Goal: Navigation & Orientation: Find specific page/section

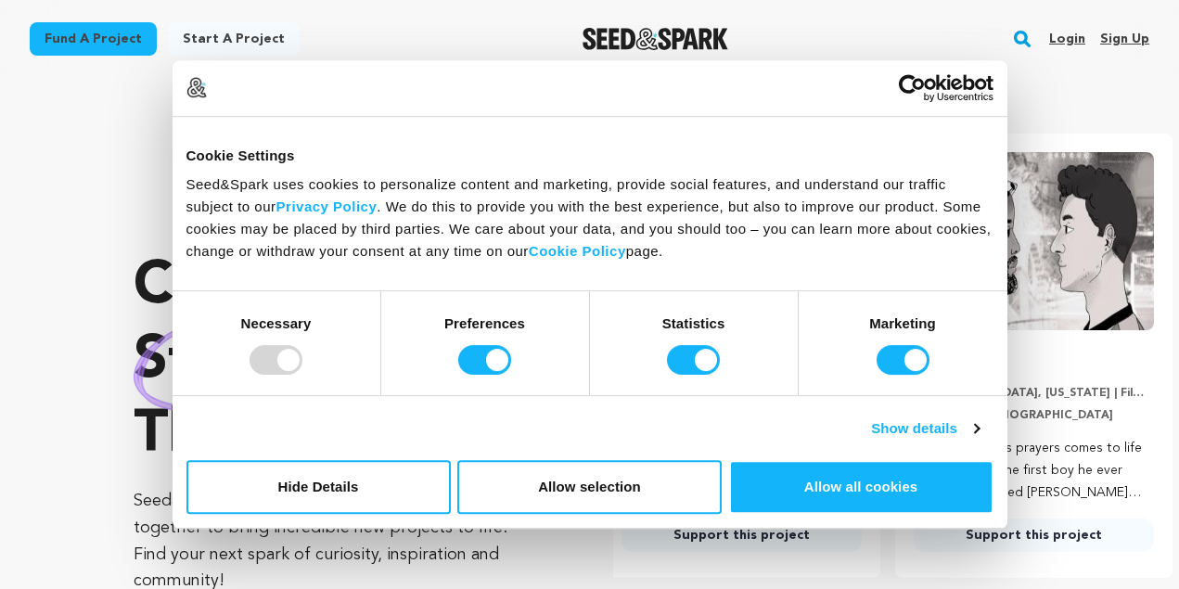
scroll to position [0, 307]
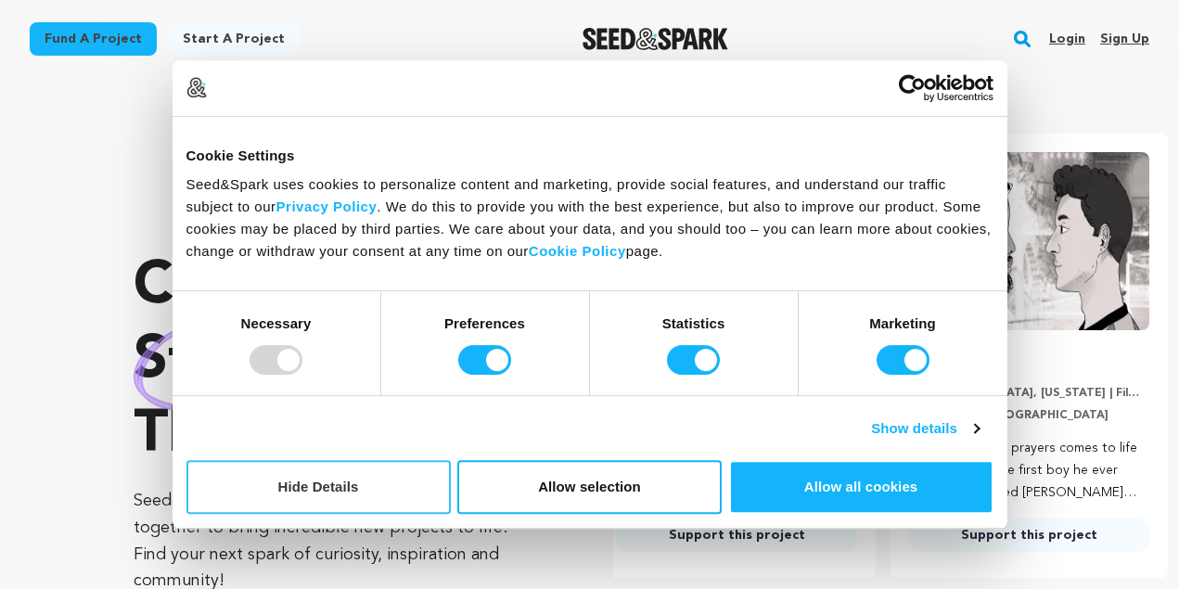
click at [398, 485] on button "Hide Details" at bounding box center [318, 487] width 264 height 54
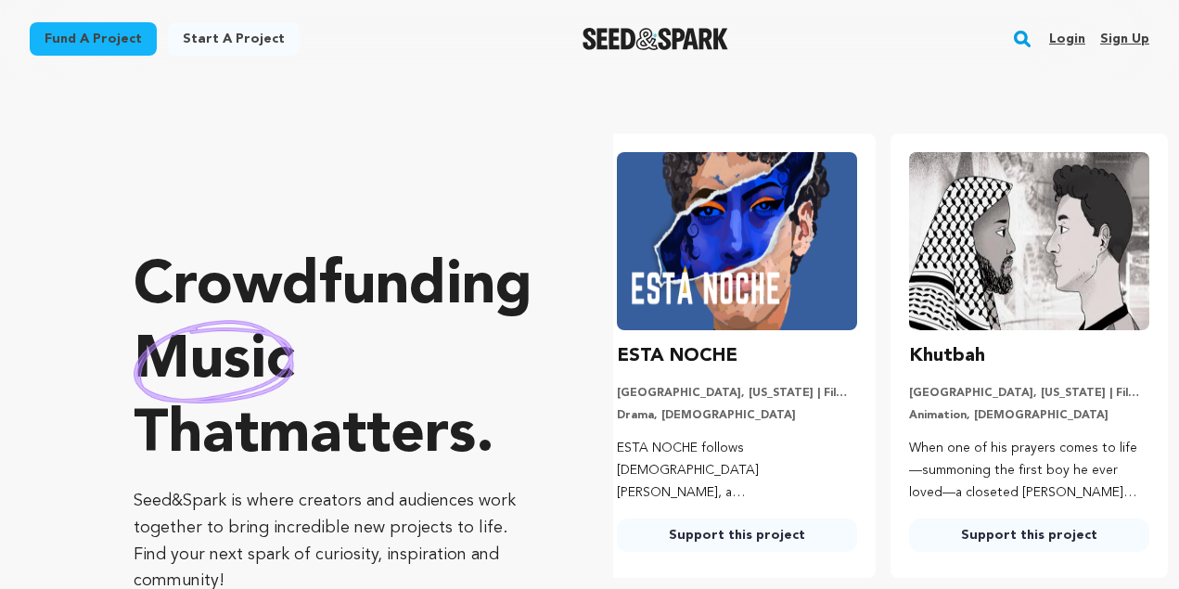
click at [1065, 37] on link "Login" at bounding box center [1067, 39] width 36 height 30
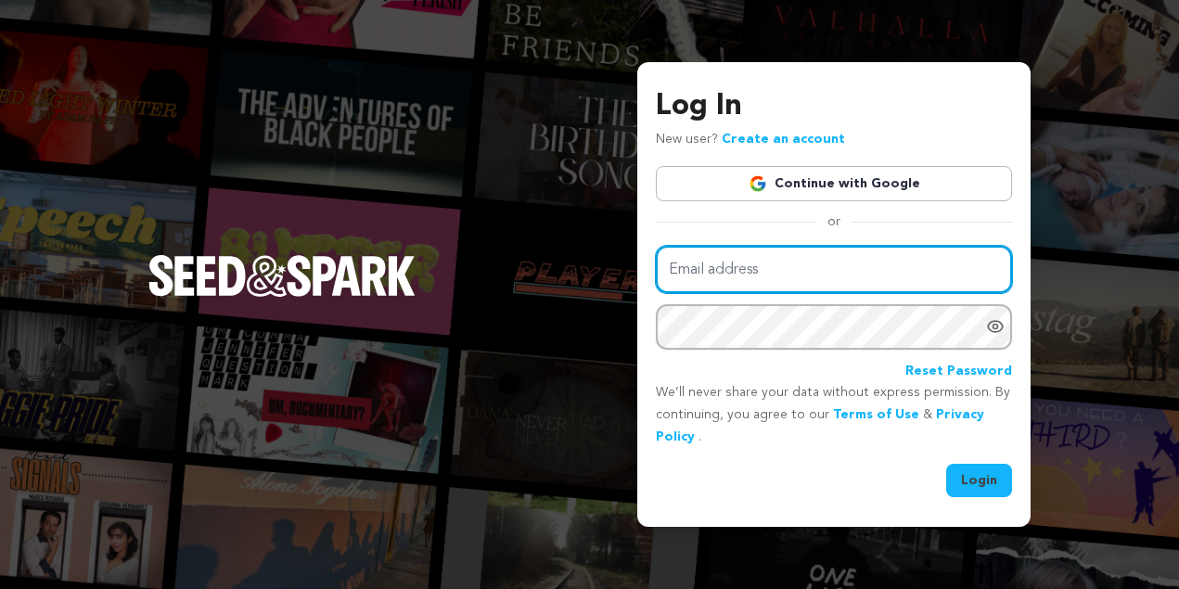
type input "alexchad4802@gmail.com"
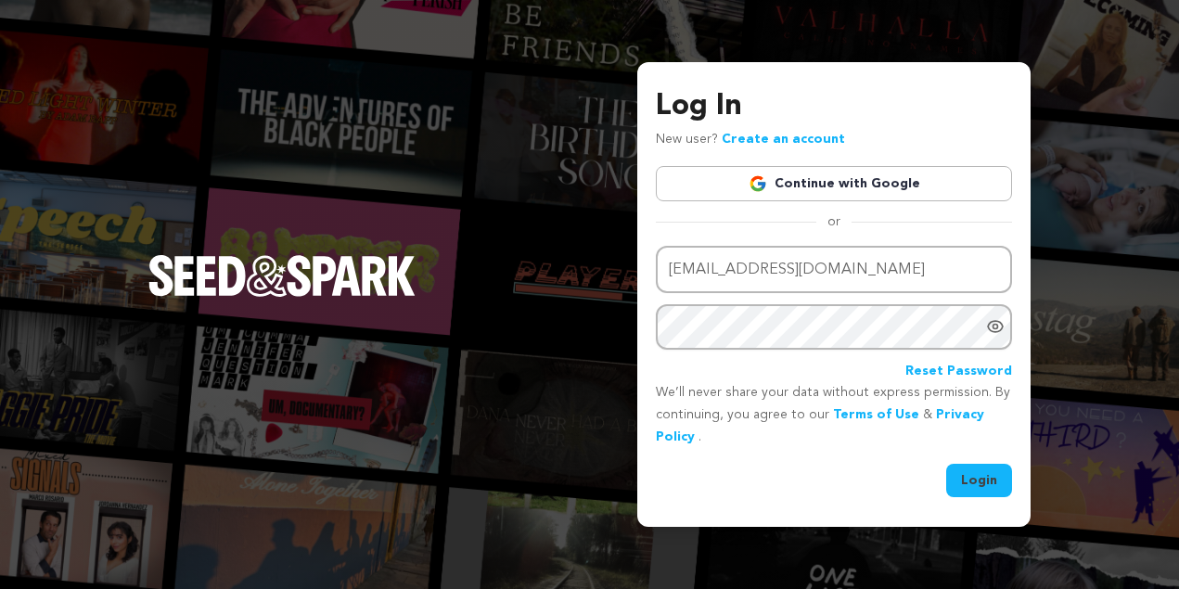
click at [991, 477] on button "Login" at bounding box center [979, 480] width 66 height 33
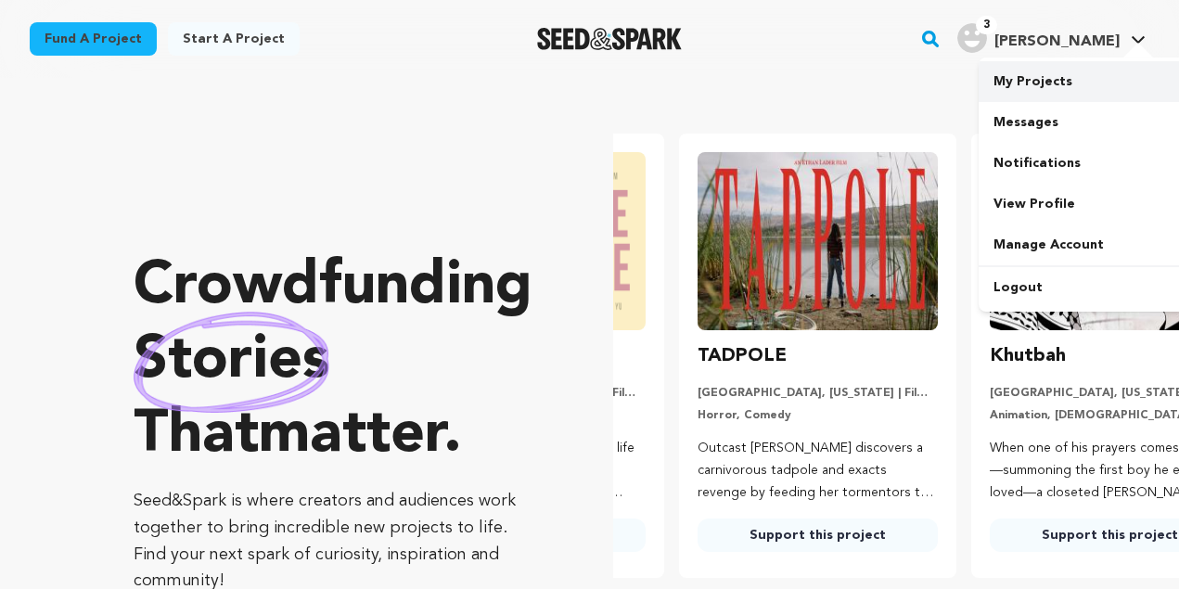
click at [1035, 82] on link "My Projects" at bounding box center [1083, 81] width 208 height 41
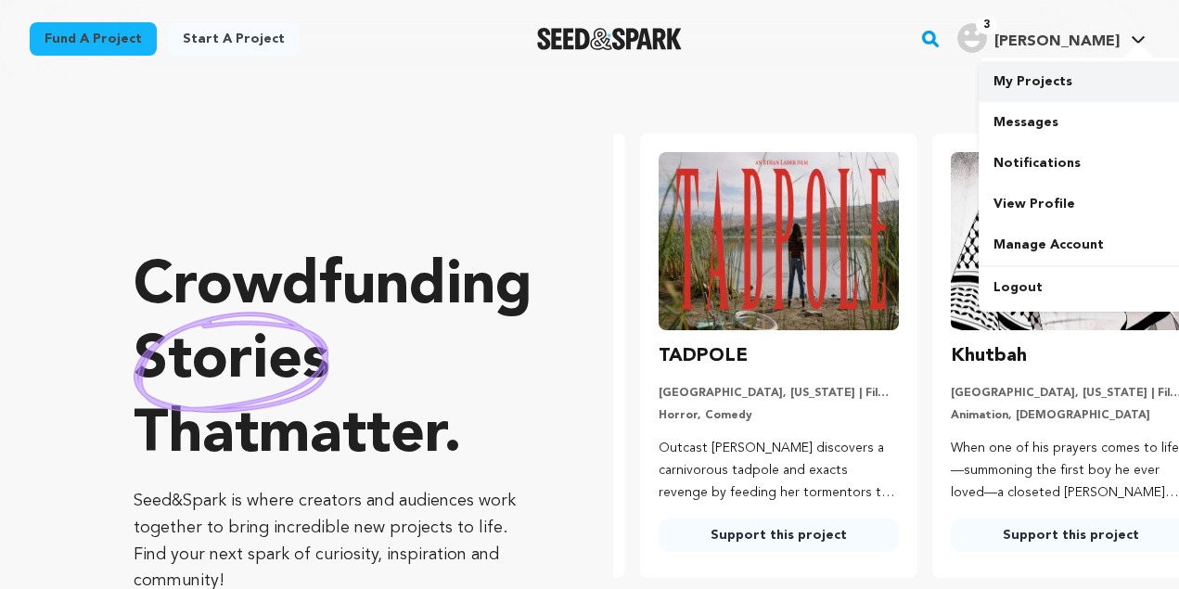
scroll to position [0, 301]
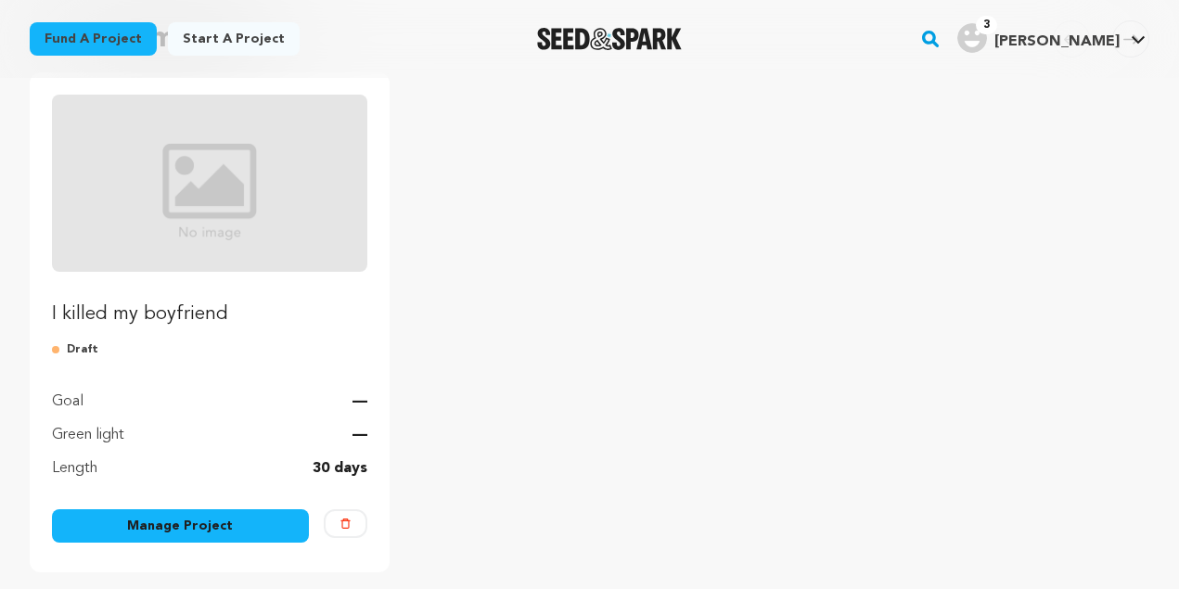
scroll to position [199, 0]
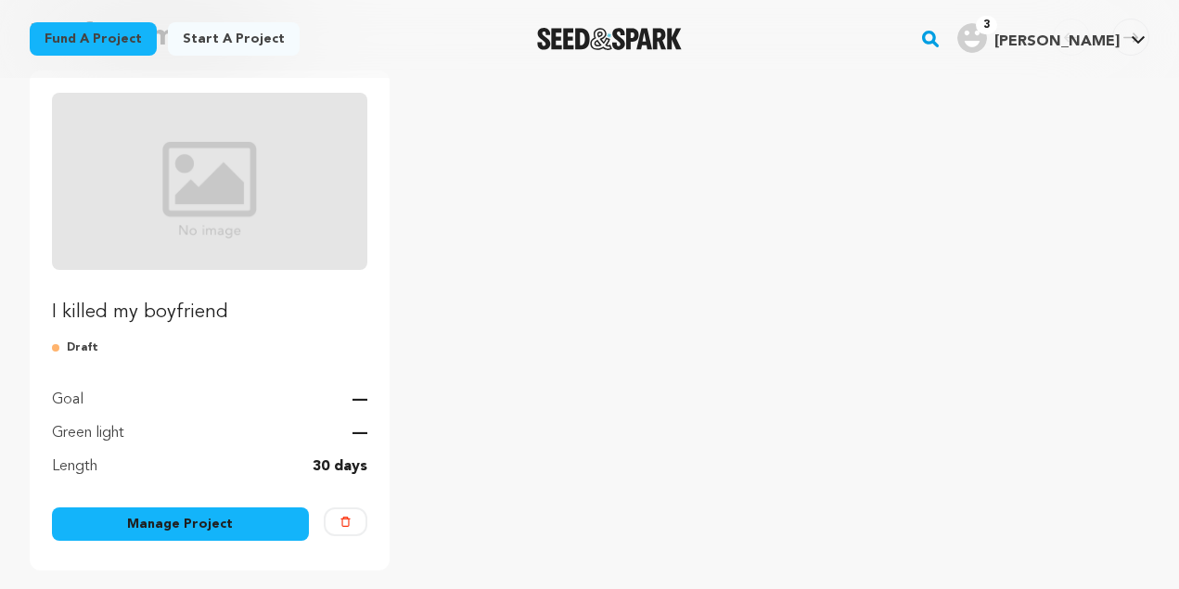
click at [186, 523] on link "Manage Project" at bounding box center [180, 523] width 257 height 33
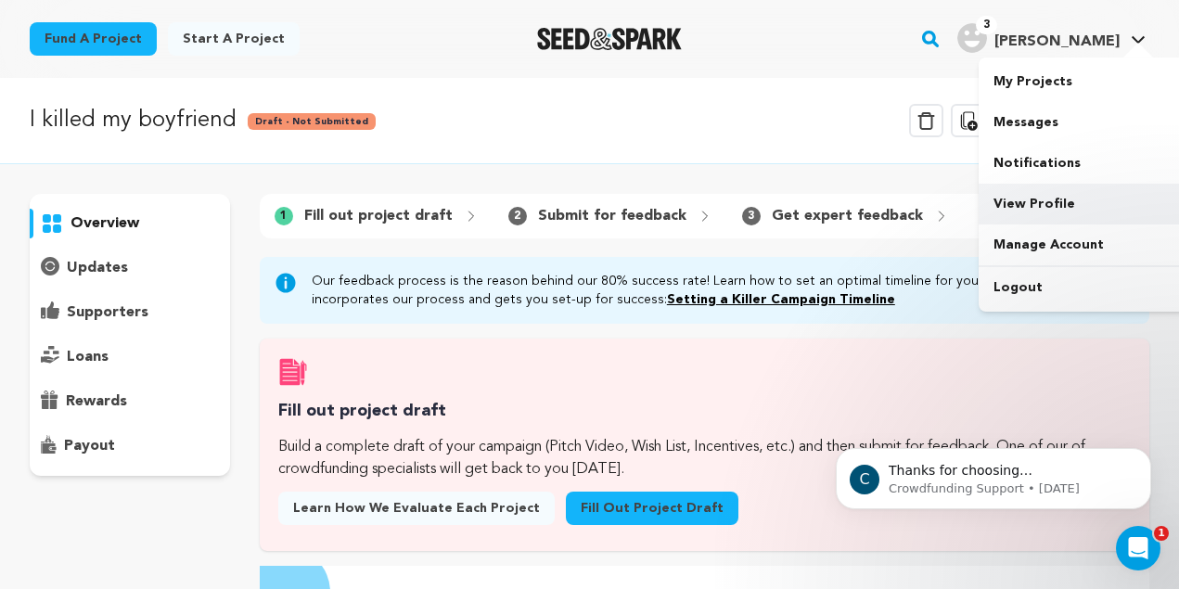
click at [1045, 215] on link "View Profile" at bounding box center [1083, 204] width 208 height 41
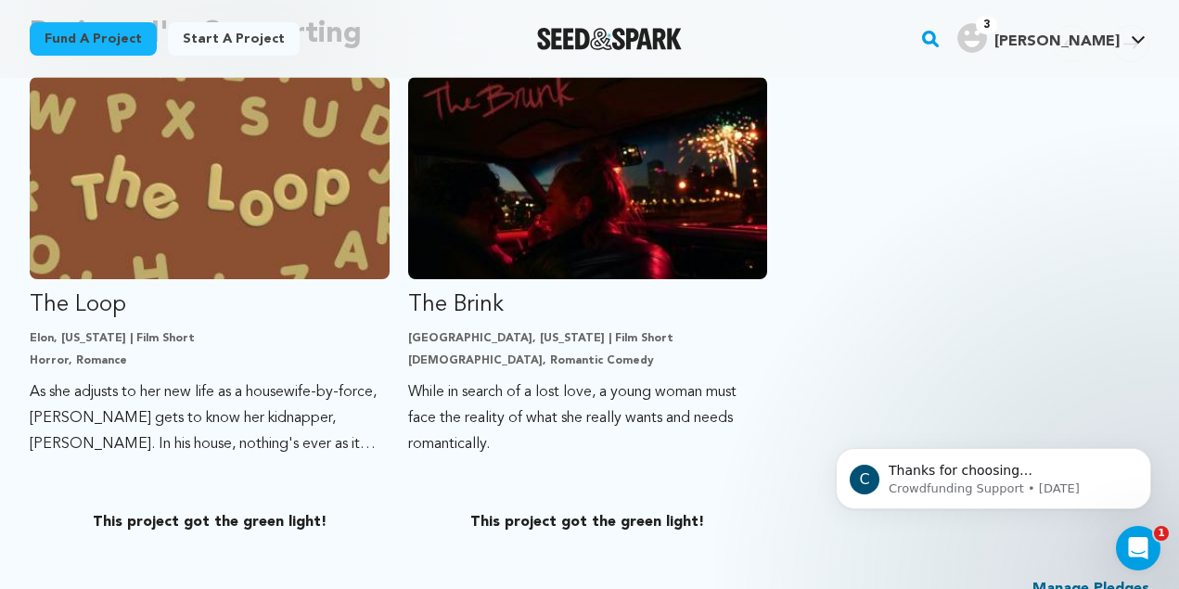
scroll to position [1100, 0]
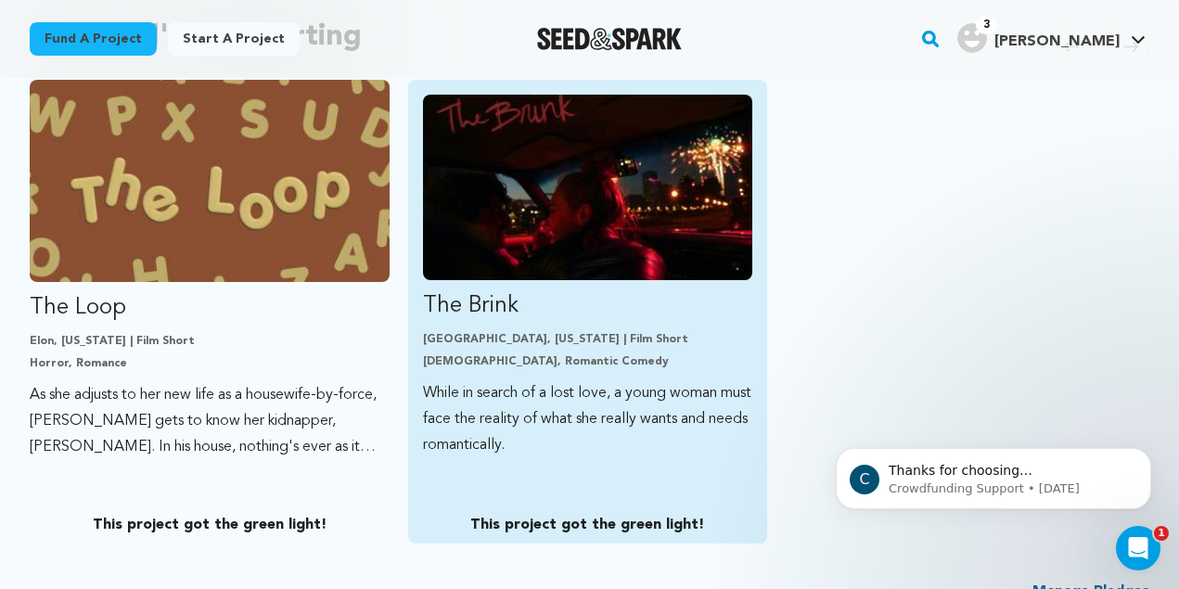
click at [530, 237] on img "Fund The Brink" at bounding box center [588, 188] width 330 height 186
